Goal: Information Seeking & Learning: Learn about a topic

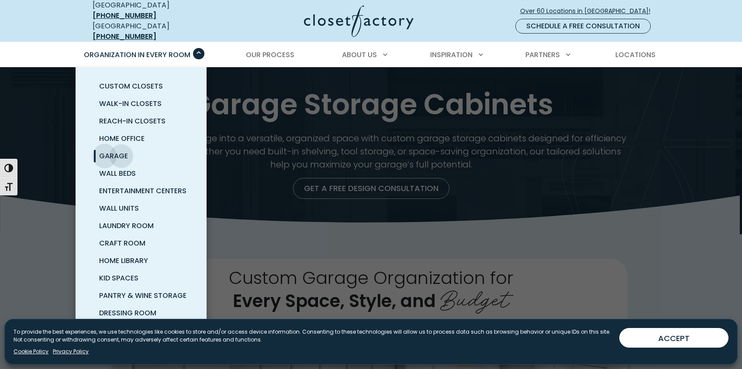
click at [107, 151] on span "Garage" at bounding box center [113, 156] width 29 height 10
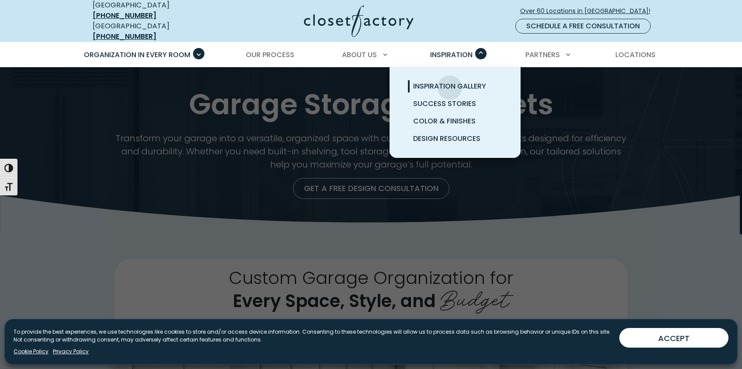
click at [450, 81] on span "Inspiration Gallery" at bounding box center [449, 86] width 73 height 10
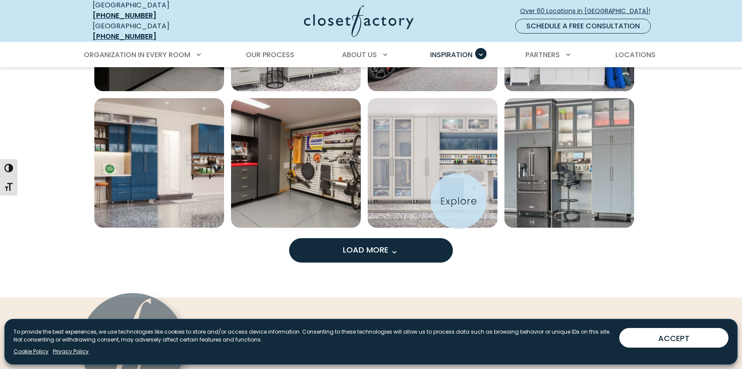
scroll to position [695, 0]
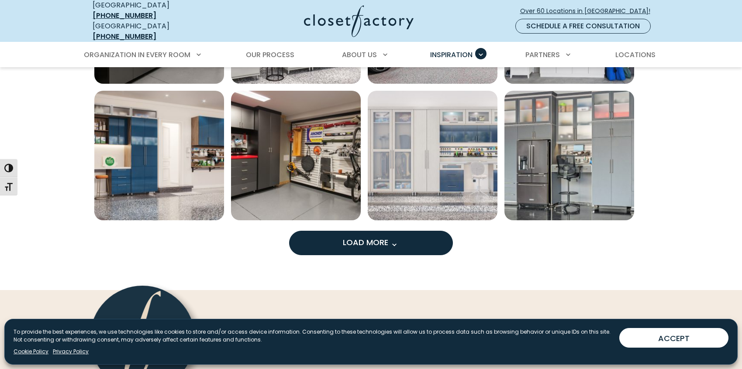
click at [372, 237] on span "Load More" at bounding box center [371, 242] width 57 height 11
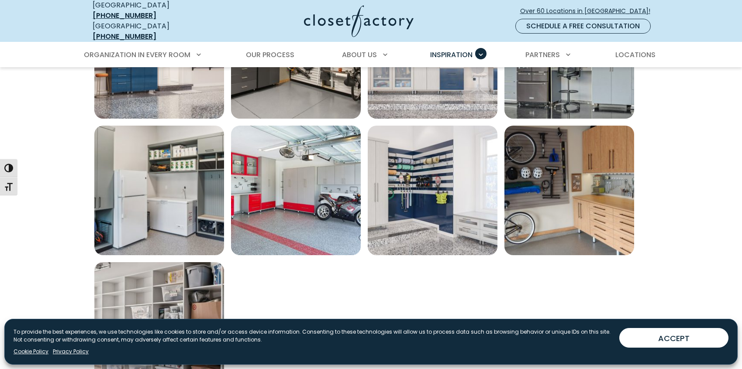
scroll to position [798, 0]
